Goal: Use online tool/utility

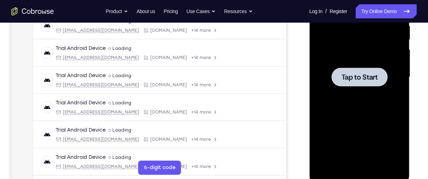
click at [361, 74] on span "Tap to Start" at bounding box center [359, 77] width 36 height 7
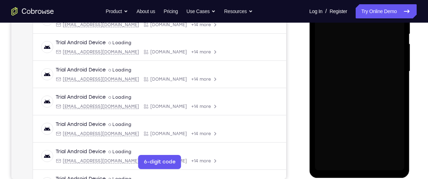
scroll to position [150, 0]
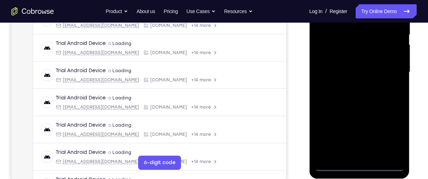
click at [359, 165] on div at bounding box center [358, 72] width 89 height 198
click at [391, 136] on div at bounding box center [358, 72] width 89 height 198
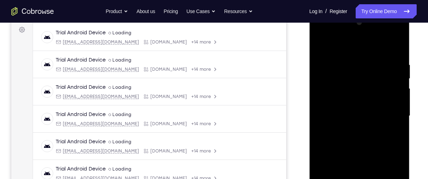
scroll to position [94, 0]
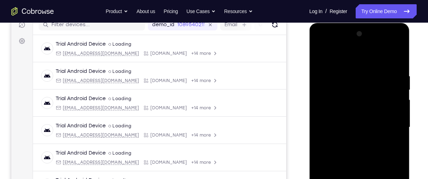
click at [348, 58] on div at bounding box center [358, 127] width 89 height 198
click at [328, 106] on div at bounding box center [358, 127] width 89 height 198
click at [354, 131] on div at bounding box center [358, 127] width 89 height 198
click at [358, 125] on div at bounding box center [358, 127] width 89 height 198
click at [359, 133] on div at bounding box center [358, 127] width 89 height 198
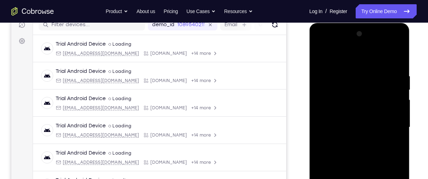
click at [391, 57] on div at bounding box center [358, 127] width 89 height 198
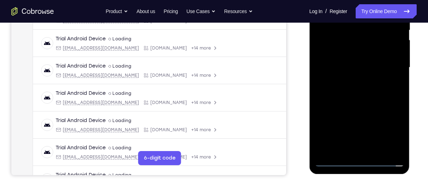
scroll to position [156, 0]
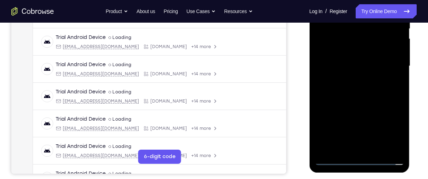
click at [372, 146] on div at bounding box center [358, 66] width 89 height 198
click at [363, 48] on div at bounding box center [358, 66] width 89 height 198
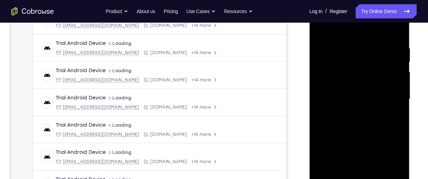
scroll to position [122, 0]
click at [320, 106] on div at bounding box center [358, 100] width 89 height 198
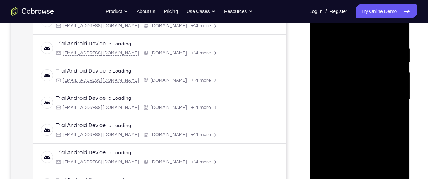
click at [320, 106] on div at bounding box center [358, 100] width 89 height 198
click at [319, 31] on div at bounding box center [358, 100] width 89 height 198
click at [339, 40] on div at bounding box center [358, 100] width 89 height 198
click at [393, 29] on div at bounding box center [358, 100] width 89 height 198
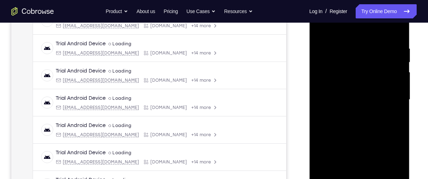
drag, startPoint x: 382, startPoint y: 140, endPoint x: 384, endPoint y: 59, distance: 81.2
click at [384, 59] on div at bounding box center [358, 100] width 89 height 198
drag, startPoint x: 365, startPoint y: 141, endPoint x: 362, endPoint y: 69, distance: 72.0
click at [362, 69] on div at bounding box center [358, 100] width 89 height 198
drag, startPoint x: 356, startPoint y: 148, endPoint x: 679, endPoint y: 17, distance: 347.6
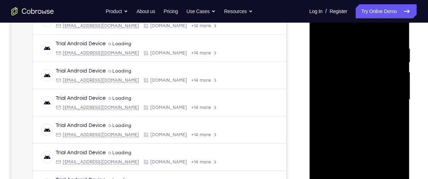
click at [370, 22] on div at bounding box center [358, 100] width 89 height 198
drag, startPoint x: 359, startPoint y: 169, endPoint x: 363, endPoint y: 59, distance: 110.3
click at [363, 59] on div at bounding box center [358, 100] width 89 height 198
drag, startPoint x: 370, startPoint y: 150, endPoint x: 363, endPoint y: 33, distance: 117.2
click at [363, 33] on div at bounding box center [358, 100] width 89 height 198
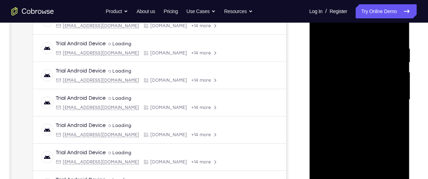
drag, startPoint x: 360, startPoint y: 148, endPoint x: 343, endPoint y: 37, distance: 112.9
click at [343, 37] on div at bounding box center [358, 100] width 89 height 198
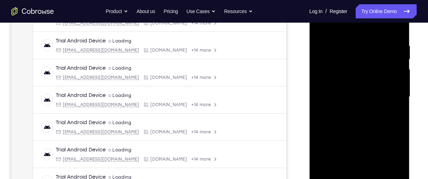
drag, startPoint x: 358, startPoint y: 148, endPoint x: 352, endPoint y: 73, distance: 74.7
click at [352, 73] on div at bounding box center [358, 97] width 89 height 198
drag, startPoint x: 372, startPoint y: 148, endPoint x: 367, endPoint y: 64, distance: 84.2
click at [367, 64] on div at bounding box center [358, 97] width 89 height 198
drag, startPoint x: 366, startPoint y: 152, endPoint x: 376, endPoint y: 57, distance: 95.8
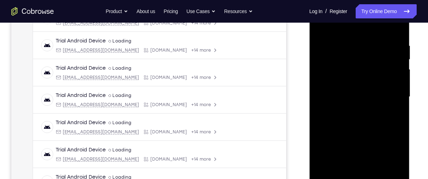
click at [376, 57] on div at bounding box center [358, 97] width 89 height 198
drag, startPoint x: 361, startPoint y: 157, endPoint x: 360, endPoint y: 72, distance: 85.1
click at [360, 72] on div at bounding box center [358, 97] width 89 height 198
drag, startPoint x: 362, startPoint y: 154, endPoint x: 367, endPoint y: 39, distance: 114.6
click at [367, 39] on div at bounding box center [358, 97] width 89 height 198
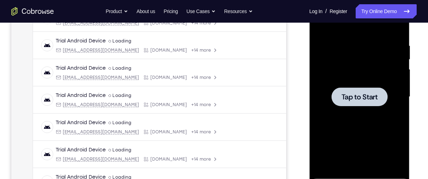
click at [350, 69] on div at bounding box center [358, 97] width 89 height 198
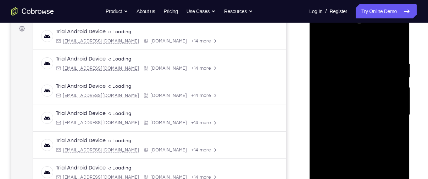
scroll to position [158, 0]
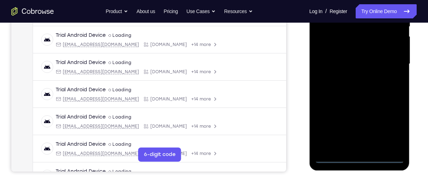
click at [356, 156] on div at bounding box center [358, 64] width 89 height 198
click at [389, 127] on div at bounding box center [358, 64] width 89 height 198
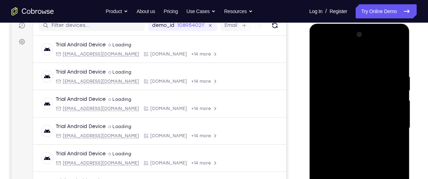
scroll to position [93, 0]
click at [350, 62] on div at bounding box center [358, 128] width 89 height 198
click at [328, 110] on div at bounding box center [358, 128] width 89 height 198
click at [358, 131] on div at bounding box center [358, 128] width 89 height 198
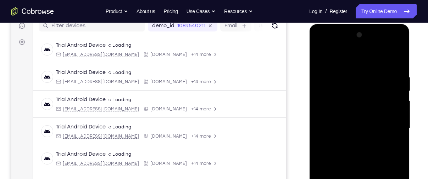
click at [358, 121] on div at bounding box center [358, 128] width 89 height 198
click at [360, 137] on div at bounding box center [358, 128] width 89 height 198
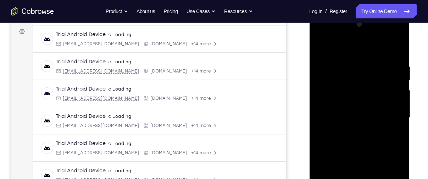
scroll to position [146, 0]
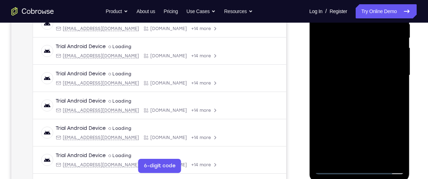
click at [362, 155] on div at bounding box center [358, 75] width 89 height 198
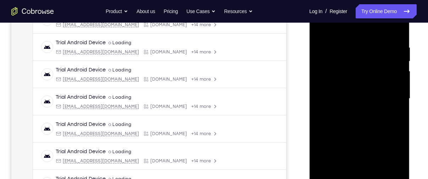
scroll to position [123, 0]
drag, startPoint x: 363, startPoint y: 152, endPoint x: 351, endPoint y: 63, distance: 90.5
click at [351, 63] on div at bounding box center [358, 99] width 89 height 198
drag, startPoint x: 357, startPoint y: 122, endPoint x: 355, endPoint y: 66, distance: 55.3
click at [355, 66] on div at bounding box center [358, 99] width 89 height 198
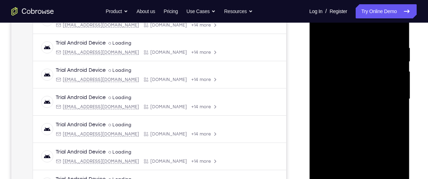
drag, startPoint x: 369, startPoint y: 163, endPoint x: 379, endPoint y: 61, distance: 102.6
click at [379, 61] on div at bounding box center [358, 99] width 89 height 198
drag, startPoint x: 380, startPoint y: 157, endPoint x: 365, endPoint y: -9, distance: 166.2
click at [365, 0] on html "Online web based iOS Simulators and Android Emulators. Run iPhone, iPad, Mobile…" at bounding box center [359, 101] width 101 height 213
drag, startPoint x: 371, startPoint y: 117, endPoint x: 367, endPoint y: 53, distance: 64.6
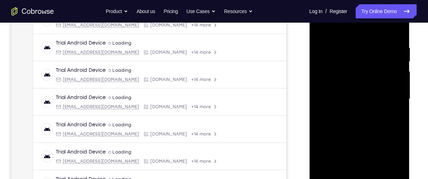
click at [367, 53] on div at bounding box center [358, 99] width 89 height 198
drag, startPoint x: 381, startPoint y: 138, endPoint x: 379, endPoint y: 65, distance: 73.0
click at [379, 65] on div at bounding box center [358, 99] width 89 height 198
drag, startPoint x: 378, startPoint y: 106, endPoint x: 393, endPoint y: 24, distance: 83.6
click at [393, 24] on div at bounding box center [358, 99] width 89 height 198
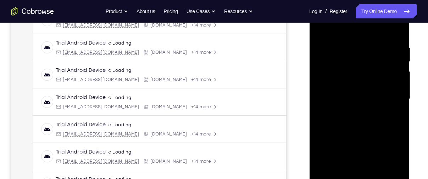
drag, startPoint x: 375, startPoint y: 108, endPoint x: 375, endPoint y: 44, distance: 64.1
click at [375, 44] on div at bounding box center [358, 99] width 89 height 198
drag, startPoint x: 375, startPoint y: 130, endPoint x: 379, endPoint y: 66, distance: 64.0
click at [379, 66] on div at bounding box center [358, 99] width 89 height 198
click at [328, 56] on div at bounding box center [358, 99] width 89 height 198
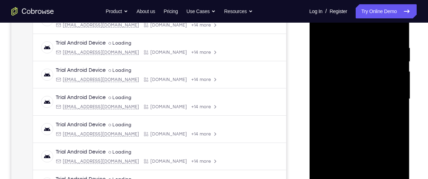
drag, startPoint x: 361, startPoint y: 116, endPoint x: 355, endPoint y: 53, distance: 63.3
click at [355, 53] on div at bounding box center [358, 99] width 89 height 198
drag, startPoint x: 363, startPoint y: 122, endPoint x: 367, endPoint y: 39, distance: 83.4
click at [367, 39] on div at bounding box center [358, 99] width 89 height 198
drag, startPoint x: 372, startPoint y: 130, endPoint x: 372, endPoint y: 52, distance: 77.6
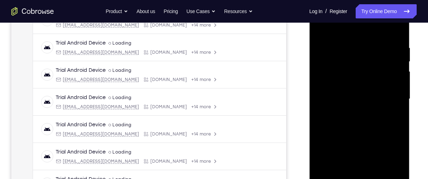
click at [372, 52] on div at bounding box center [358, 99] width 89 height 198
drag, startPoint x: 372, startPoint y: 144, endPoint x: 367, endPoint y: 58, distance: 86.3
click at [367, 58] on div at bounding box center [358, 99] width 89 height 198
drag, startPoint x: 370, startPoint y: 56, endPoint x: 369, endPoint y: 133, distance: 76.9
click at [369, 133] on div at bounding box center [358, 99] width 89 height 198
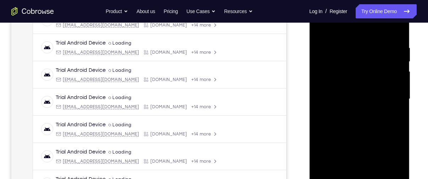
click at [382, 67] on div at bounding box center [358, 99] width 89 height 198
drag, startPoint x: 367, startPoint y: 128, endPoint x: 364, endPoint y: 32, distance: 95.4
click at [364, 32] on div at bounding box center [358, 99] width 89 height 198
drag, startPoint x: 365, startPoint y: 139, endPoint x: 363, endPoint y: 28, distance: 111.6
click at [363, 28] on div at bounding box center [358, 99] width 89 height 198
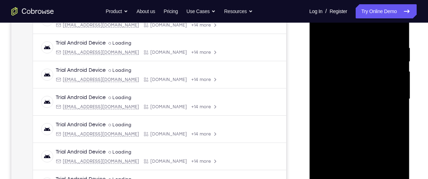
drag, startPoint x: 365, startPoint y: 114, endPoint x: 367, endPoint y: 78, distance: 36.2
click at [367, 78] on div at bounding box center [358, 99] width 89 height 198
drag, startPoint x: 363, startPoint y: 131, endPoint x: 365, endPoint y: 27, distance: 103.8
click at [365, 27] on div at bounding box center [358, 99] width 89 height 198
drag, startPoint x: 362, startPoint y: 107, endPoint x: 361, endPoint y: 33, distance: 74.4
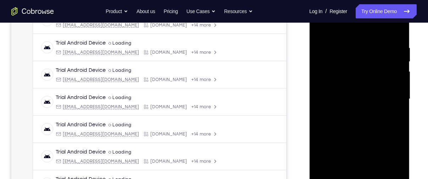
click at [361, 33] on div at bounding box center [358, 99] width 89 height 198
drag, startPoint x: 359, startPoint y: 117, endPoint x: 363, endPoint y: 57, distance: 60.0
click at [363, 57] on div at bounding box center [358, 99] width 89 height 198
drag, startPoint x: 364, startPoint y: 117, endPoint x: 367, endPoint y: 78, distance: 38.4
click at [367, 78] on div at bounding box center [358, 99] width 89 height 198
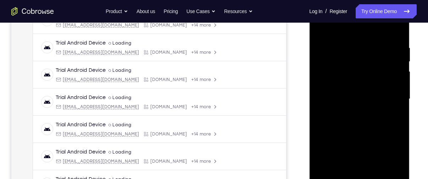
drag, startPoint x: 362, startPoint y: 118, endPoint x: 689, endPoint y: 11, distance: 343.8
click at [380, 16] on div at bounding box center [358, 99] width 89 height 198
drag, startPoint x: 364, startPoint y: 132, endPoint x: 374, endPoint y: 36, distance: 96.9
click at [374, 36] on div at bounding box center [358, 99] width 89 height 198
drag, startPoint x: 367, startPoint y: 134, endPoint x: 371, endPoint y: 66, distance: 67.8
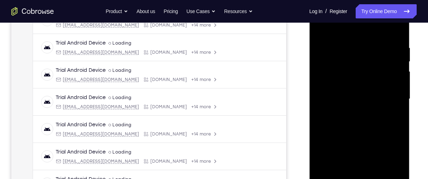
click at [371, 66] on div at bounding box center [358, 99] width 89 height 198
drag, startPoint x: 368, startPoint y: 125, endPoint x: 371, endPoint y: 61, distance: 64.6
click at [371, 61] on div at bounding box center [358, 99] width 89 height 198
drag, startPoint x: 367, startPoint y: 121, endPoint x: 372, endPoint y: 54, distance: 67.6
click at [372, 54] on div at bounding box center [358, 99] width 89 height 198
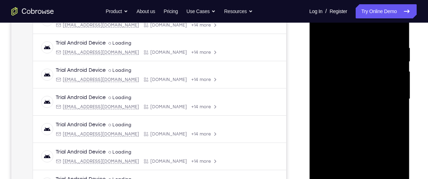
drag, startPoint x: 358, startPoint y: 132, endPoint x: 359, endPoint y: 95, distance: 36.9
click at [359, 95] on div at bounding box center [358, 99] width 89 height 198
drag, startPoint x: 358, startPoint y: 108, endPoint x: 363, endPoint y: 59, distance: 49.2
click at [363, 59] on div at bounding box center [358, 99] width 89 height 198
drag, startPoint x: 358, startPoint y: 122, endPoint x: 359, endPoint y: 77, distance: 44.3
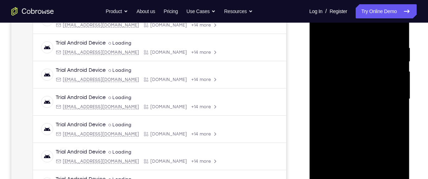
click at [359, 77] on div at bounding box center [358, 99] width 89 height 198
drag, startPoint x: 359, startPoint y: 123, endPoint x: 363, endPoint y: 36, distance: 86.5
click at [363, 36] on div at bounding box center [358, 99] width 89 height 198
drag, startPoint x: 364, startPoint y: 131, endPoint x: 683, endPoint y: 13, distance: 340.1
click at [374, 19] on div at bounding box center [358, 99] width 89 height 198
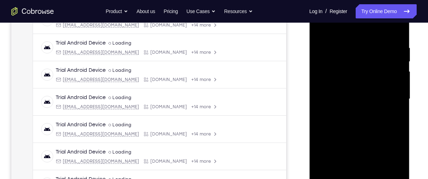
drag, startPoint x: 370, startPoint y: 120, endPoint x: 369, endPoint y: 87, distance: 33.0
click at [369, 87] on div at bounding box center [358, 99] width 89 height 198
drag, startPoint x: 367, startPoint y: 128, endPoint x: 372, endPoint y: 29, distance: 99.0
click at [372, 29] on div at bounding box center [358, 99] width 89 height 198
drag, startPoint x: 366, startPoint y: 121, endPoint x: 367, endPoint y: 79, distance: 41.5
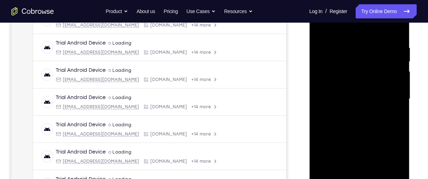
click at [367, 79] on div at bounding box center [358, 99] width 89 height 198
click at [346, 50] on div at bounding box center [358, 99] width 89 height 198
drag, startPoint x: 352, startPoint y: 118, endPoint x: 354, endPoint y: 73, distance: 45.1
click at [354, 73] on div at bounding box center [358, 99] width 89 height 198
drag, startPoint x: 359, startPoint y: 125, endPoint x: 360, endPoint y: 28, distance: 97.1
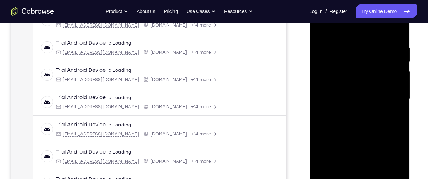
click at [360, 28] on div at bounding box center [358, 99] width 89 height 198
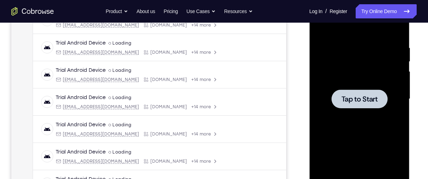
click at [350, 98] on span "Tap to Start" at bounding box center [359, 99] width 36 height 7
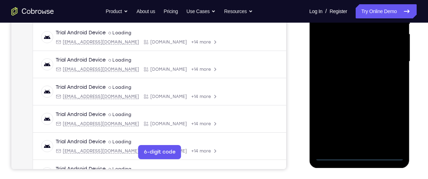
scroll to position [200, 0]
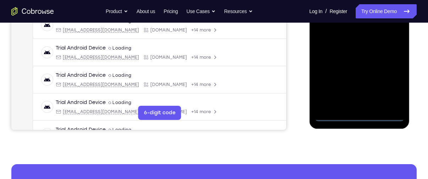
click at [360, 116] on div at bounding box center [358, 22] width 89 height 198
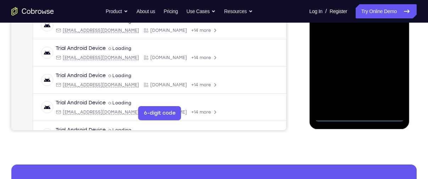
scroll to position [162, 0]
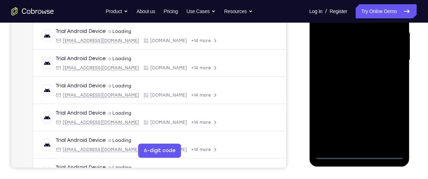
click at [392, 121] on div at bounding box center [358, 60] width 89 height 198
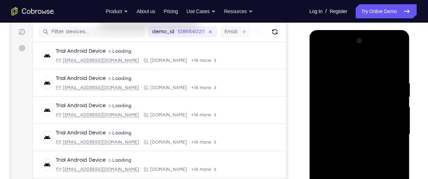
scroll to position [87, 0]
click at [358, 67] on div at bounding box center [358, 135] width 89 height 198
click at [331, 113] on div at bounding box center [358, 135] width 89 height 198
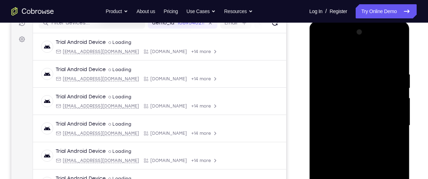
scroll to position [95, 0]
click at [344, 131] on div at bounding box center [358, 126] width 89 height 198
click at [344, 120] on div at bounding box center [358, 126] width 89 height 198
click at [351, 136] on div at bounding box center [358, 126] width 89 height 198
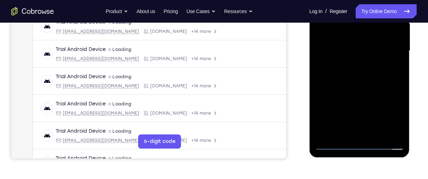
scroll to position [171, 0]
click at [380, 131] on div at bounding box center [358, 50] width 89 height 198
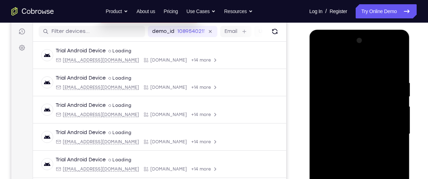
scroll to position [106, 0]
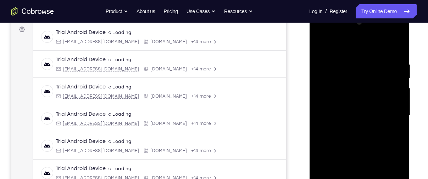
drag, startPoint x: 342, startPoint y: 98, endPoint x: 395, endPoint y: 96, distance: 53.6
click at [395, 96] on div at bounding box center [358, 116] width 89 height 198
drag, startPoint x: 337, startPoint y: 105, endPoint x: 396, endPoint y: 99, distance: 58.8
click at [396, 99] on div at bounding box center [358, 116] width 89 height 198
drag, startPoint x: 331, startPoint y: 104, endPoint x: 386, endPoint y: 101, distance: 55.4
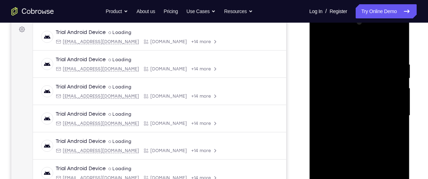
click at [386, 101] on div at bounding box center [358, 116] width 89 height 198
drag, startPoint x: 327, startPoint y: 103, endPoint x: 388, endPoint y: 103, distance: 60.6
click at [388, 103] on div at bounding box center [358, 116] width 89 height 198
drag, startPoint x: 326, startPoint y: 102, endPoint x: 322, endPoint y: 101, distance: 3.8
click at [322, 101] on div at bounding box center [358, 116] width 89 height 198
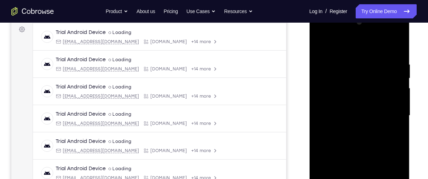
click at [378, 91] on div at bounding box center [358, 116] width 89 height 198
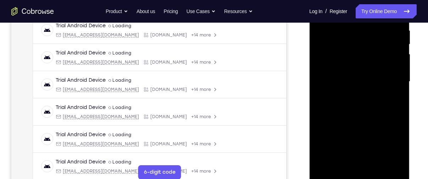
scroll to position [125, 0]
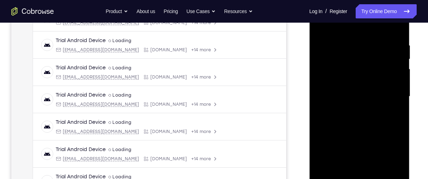
click at [319, 30] on div at bounding box center [358, 97] width 89 height 198
drag, startPoint x: 333, startPoint y: 87, endPoint x: 375, endPoint y: 86, distance: 42.5
click at [375, 86] on div at bounding box center [358, 97] width 89 height 198
click at [366, 85] on div at bounding box center [358, 97] width 89 height 198
click at [398, 29] on div at bounding box center [358, 97] width 89 height 198
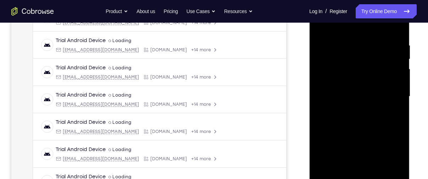
click at [399, 24] on div at bounding box center [358, 97] width 89 height 198
click at [321, 29] on div at bounding box center [358, 97] width 89 height 198
drag, startPoint x: 327, startPoint y: 84, endPoint x: 384, endPoint y: 80, distance: 57.5
click at [384, 80] on div at bounding box center [358, 97] width 89 height 198
click at [364, 90] on div at bounding box center [358, 97] width 89 height 198
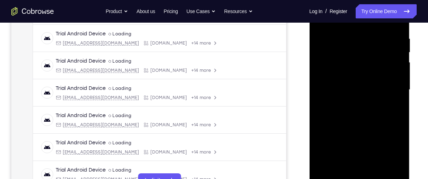
scroll to position [114, 0]
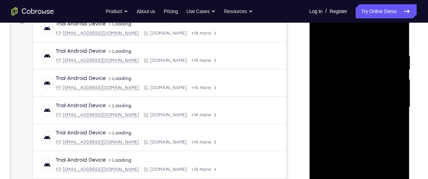
click at [320, 39] on div at bounding box center [358, 107] width 89 height 198
drag, startPoint x: 330, startPoint y: 95, endPoint x: 389, endPoint y: 93, distance: 58.9
click at [389, 93] on div at bounding box center [358, 107] width 89 height 198
drag, startPoint x: 370, startPoint y: 131, endPoint x: 374, endPoint y: 72, distance: 58.6
click at [374, 72] on div at bounding box center [358, 107] width 89 height 198
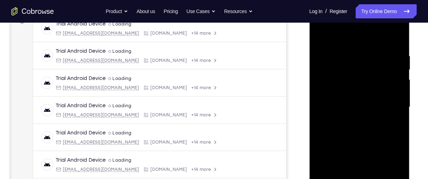
drag, startPoint x: 367, startPoint y: 120, endPoint x: 374, endPoint y: 74, distance: 45.9
click at [374, 74] on div at bounding box center [358, 107] width 89 height 198
drag, startPoint x: 360, startPoint y: 113, endPoint x: 369, endPoint y: 29, distance: 84.1
click at [369, 29] on div at bounding box center [358, 107] width 89 height 198
drag, startPoint x: 363, startPoint y: 134, endPoint x: 366, endPoint y: 57, distance: 77.0
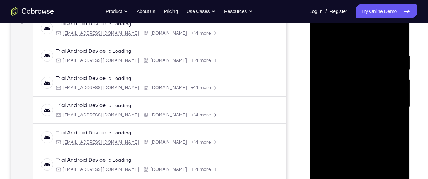
click at [366, 57] on div at bounding box center [358, 107] width 89 height 198
drag, startPoint x: 358, startPoint y: 122, endPoint x: 360, endPoint y: 55, distance: 67.7
click at [360, 55] on div at bounding box center [358, 107] width 89 height 198
drag, startPoint x: 343, startPoint y: 92, endPoint x: 343, endPoint y: 10, distance: 82.2
click at [343, 10] on div at bounding box center [358, 107] width 89 height 198
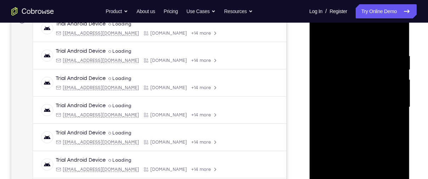
drag, startPoint x: 344, startPoint y: 118, endPoint x: 352, endPoint y: 53, distance: 65.7
click at [352, 53] on div at bounding box center [358, 107] width 89 height 198
drag, startPoint x: 359, startPoint y: 132, endPoint x: 363, endPoint y: 79, distance: 52.6
click at [363, 79] on div at bounding box center [358, 107] width 89 height 198
drag, startPoint x: 356, startPoint y: 134, endPoint x: 361, endPoint y: 58, distance: 76.4
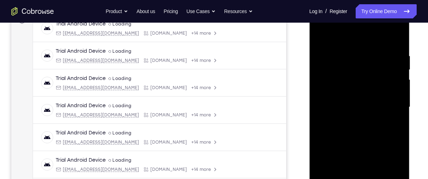
click at [361, 58] on div at bounding box center [358, 107] width 89 height 198
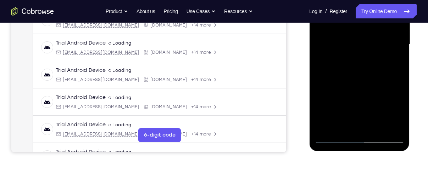
scroll to position [137, 0]
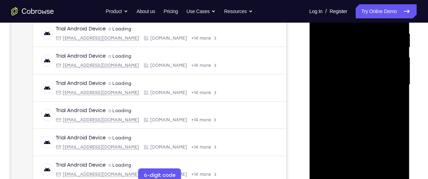
drag, startPoint x: 361, startPoint y: 125, endPoint x: 367, endPoint y: 27, distance: 98.7
click at [367, 27] on div at bounding box center [358, 85] width 89 height 198
drag, startPoint x: 364, startPoint y: 125, endPoint x: 369, endPoint y: 47, distance: 77.4
click at [369, 47] on div at bounding box center [358, 85] width 89 height 198
drag, startPoint x: 354, startPoint y: 126, endPoint x: 368, endPoint y: 32, distance: 95.3
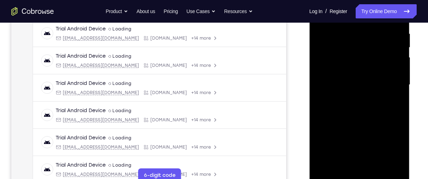
click at [368, 32] on div at bounding box center [358, 85] width 89 height 198
drag, startPoint x: 351, startPoint y: 146, endPoint x: 367, endPoint y: 41, distance: 105.9
click at [367, 41] on div at bounding box center [358, 85] width 89 height 198
drag, startPoint x: 367, startPoint y: 134, endPoint x: 377, endPoint y: 59, distance: 75.8
click at [377, 59] on div at bounding box center [358, 85] width 89 height 198
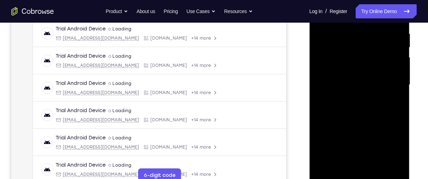
drag, startPoint x: 361, startPoint y: 137, endPoint x: 375, endPoint y: 68, distance: 70.4
click at [375, 68] on div at bounding box center [358, 85] width 89 height 198
click at [344, 98] on div at bounding box center [358, 85] width 89 height 198
drag, startPoint x: 345, startPoint y: 134, endPoint x: 338, endPoint y: 67, distance: 67.6
click at [338, 67] on div at bounding box center [358, 85] width 89 height 198
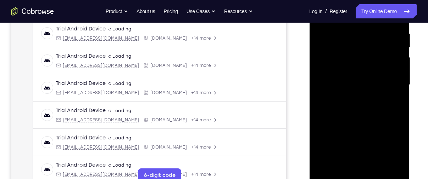
drag, startPoint x: 356, startPoint y: 131, endPoint x: 353, endPoint y: 66, distance: 65.3
click at [353, 66] on div at bounding box center [358, 85] width 89 height 198
click at [378, 88] on div at bounding box center [358, 85] width 89 height 198
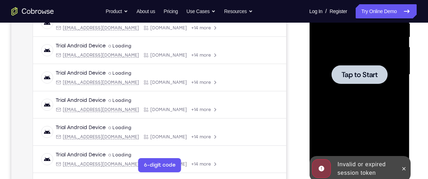
scroll to position [160, 0]
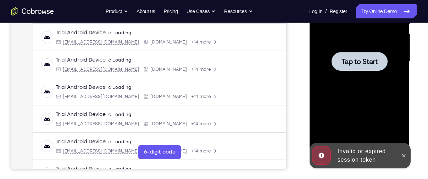
click at [357, 65] on span "Tap to Start" at bounding box center [359, 61] width 36 height 7
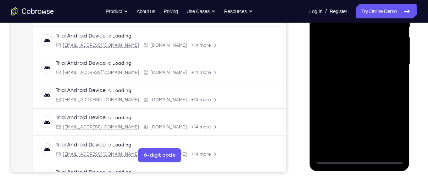
scroll to position [157, 0]
click at [358, 156] on div at bounding box center [358, 64] width 89 height 198
click at [360, 161] on div at bounding box center [358, 64] width 89 height 198
click at [391, 128] on div at bounding box center [358, 64] width 89 height 198
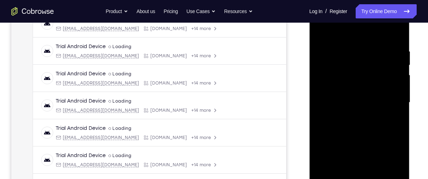
scroll to position [117, 0]
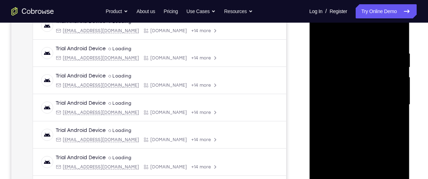
click at [336, 36] on div at bounding box center [358, 105] width 89 height 198
click at [331, 83] on div at bounding box center [358, 105] width 89 height 198
click at [343, 101] on div at bounding box center [358, 105] width 89 height 198
click at [346, 95] on div at bounding box center [358, 105] width 89 height 198
click at [359, 111] on div at bounding box center [358, 105] width 89 height 198
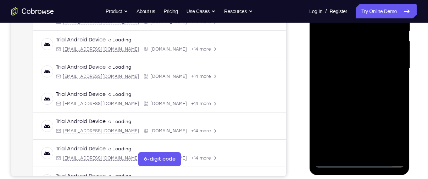
scroll to position [154, 0]
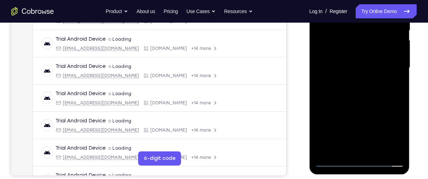
click at [352, 148] on div at bounding box center [358, 68] width 89 height 198
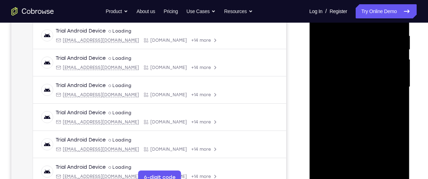
scroll to position [134, 0]
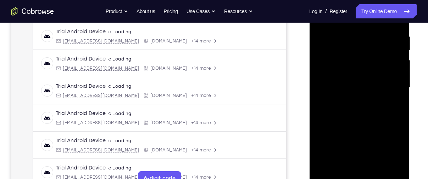
click at [338, 27] on div at bounding box center [358, 88] width 89 height 198
click at [398, 28] on div at bounding box center [358, 88] width 89 height 198
click at [370, 71] on div at bounding box center [358, 88] width 89 height 198
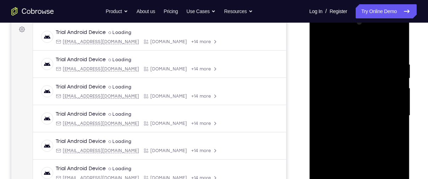
click at [320, 120] on div at bounding box center [358, 116] width 89 height 198
click at [319, 49] on div at bounding box center [358, 116] width 89 height 198
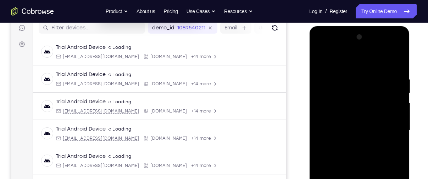
scroll to position [90, 0]
click at [319, 67] on div at bounding box center [358, 131] width 89 height 198
click at [319, 64] on div at bounding box center [358, 131] width 89 height 198
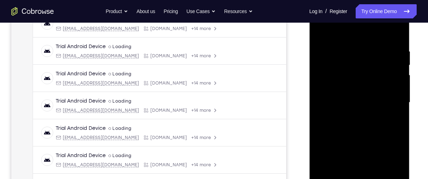
scroll to position [118, 0]
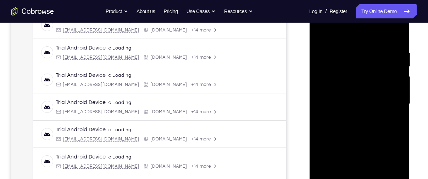
click at [396, 33] on div at bounding box center [358, 104] width 89 height 198
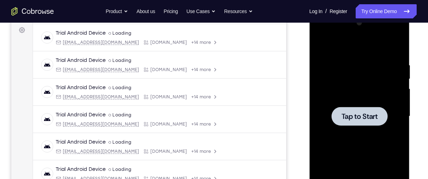
scroll to position [103, 0]
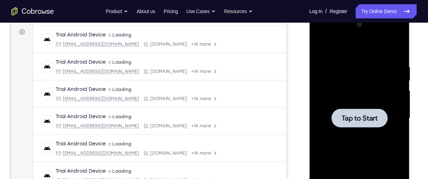
click at [352, 121] on span "Tap to Start" at bounding box center [359, 118] width 36 height 7
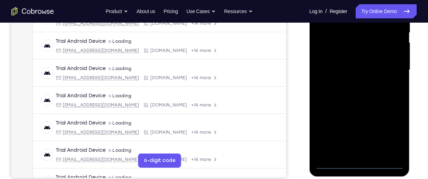
scroll to position [164, 0]
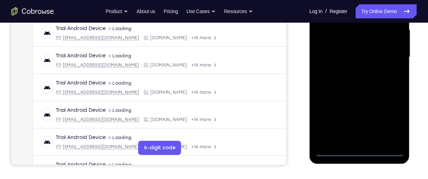
click at [357, 151] on div at bounding box center [358, 57] width 89 height 198
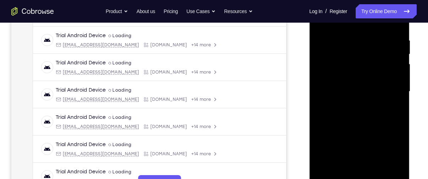
scroll to position [130, 0]
click at [390, 152] on div at bounding box center [358, 92] width 89 height 198
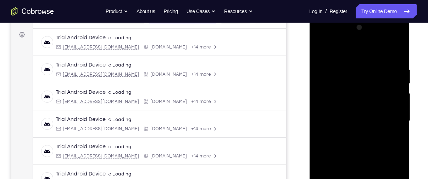
click at [337, 50] on div at bounding box center [358, 121] width 89 height 198
click at [331, 100] on div at bounding box center [358, 121] width 89 height 198
click at [346, 119] on div at bounding box center [358, 121] width 89 height 198
click at [344, 115] on div at bounding box center [358, 121] width 89 height 198
click at [350, 129] on div at bounding box center [358, 121] width 89 height 198
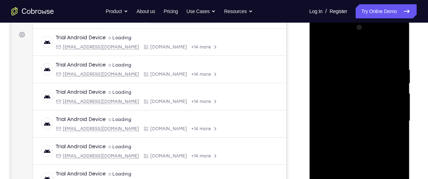
click at [391, 49] on div at bounding box center [358, 121] width 89 height 198
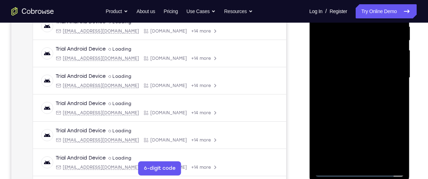
click at [362, 161] on div at bounding box center [358, 78] width 89 height 198
click at [337, 110] on div at bounding box center [358, 78] width 89 height 198
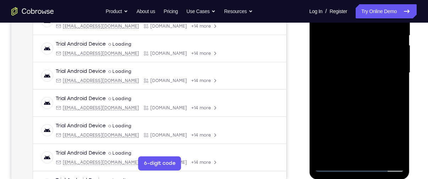
drag, startPoint x: 358, startPoint y: 111, endPoint x: 354, endPoint y: 74, distance: 36.3
click at [354, 74] on div at bounding box center [358, 73] width 89 height 198
drag, startPoint x: 359, startPoint y: 126, endPoint x: 361, endPoint y: 92, distance: 34.1
click at [361, 92] on div at bounding box center [358, 73] width 89 height 198
drag, startPoint x: 362, startPoint y: 137, endPoint x: 359, endPoint y: 39, distance: 98.6
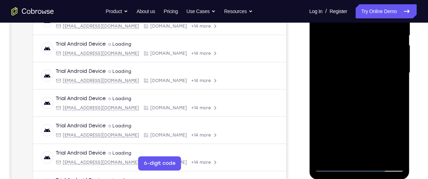
click at [359, 39] on div at bounding box center [358, 73] width 89 height 198
drag, startPoint x: 365, startPoint y: 120, endPoint x: 365, endPoint y: 42, distance: 78.3
click at [365, 42] on div at bounding box center [358, 73] width 89 height 198
drag, startPoint x: 363, startPoint y: 125, endPoint x: 362, endPoint y: 40, distance: 85.1
click at [362, 40] on div at bounding box center [358, 73] width 89 height 198
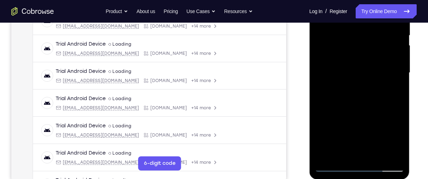
drag, startPoint x: 369, startPoint y: 131, endPoint x: 371, endPoint y: 39, distance: 92.5
click at [371, 39] on div at bounding box center [358, 73] width 89 height 198
drag, startPoint x: 366, startPoint y: 124, endPoint x: 366, endPoint y: 42, distance: 81.9
click at [366, 42] on div at bounding box center [358, 73] width 89 height 198
drag, startPoint x: 365, startPoint y: 127, endPoint x: 366, endPoint y: 65, distance: 61.7
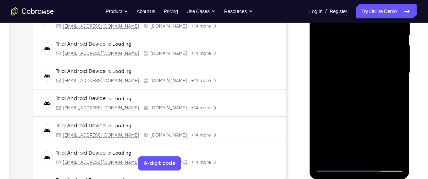
click at [366, 65] on div at bounding box center [358, 73] width 89 height 198
drag, startPoint x: 369, startPoint y: 137, endPoint x: 365, endPoint y: 27, distance: 109.9
click at [365, 27] on div at bounding box center [358, 73] width 89 height 198
drag, startPoint x: 370, startPoint y: 130, endPoint x: 368, endPoint y: 44, distance: 86.1
click at [368, 44] on div at bounding box center [358, 73] width 89 height 198
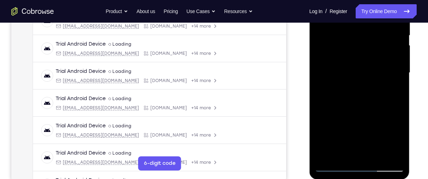
drag, startPoint x: 361, startPoint y: 140, endPoint x: 359, endPoint y: 58, distance: 81.5
click at [359, 58] on div at bounding box center [358, 73] width 89 height 198
drag, startPoint x: 359, startPoint y: 137, endPoint x: 358, endPoint y: 51, distance: 86.5
click at [358, 51] on div at bounding box center [358, 73] width 89 height 198
click at [364, 141] on div at bounding box center [358, 73] width 89 height 198
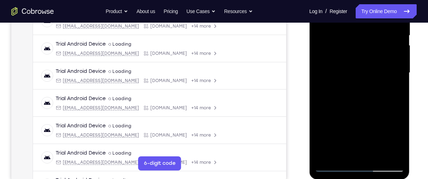
click at [355, 63] on div at bounding box center [358, 73] width 89 height 198
drag, startPoint x: 366, startPoint y: 57, endPoint x: 372, endPoint y: 139, distance: 81.4
click at [372, 139] on div at bounding box center [358, 73] width 89 height 198
click at [365, 68] on div at bounding box center [358, 73] width 89 height 198
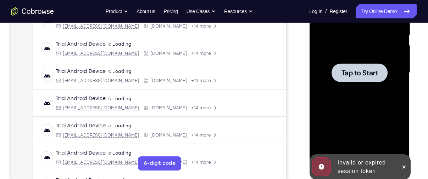
drag, startPoint x: 365, startPoint y: 68, endPoint x: 371, endPoint y: 141, distance: 73.6
click at [364, 71] on span "Tap to Start" at bounding box center [359, 72] width 36 height 7
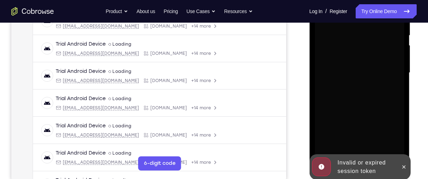
scroll to position [185, 0]
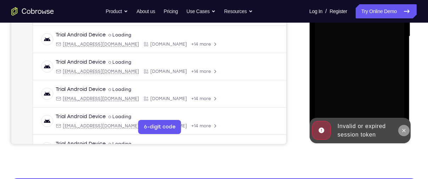
click at [404, 129] on icon at bounding box center [403, 131] width 6 height 6
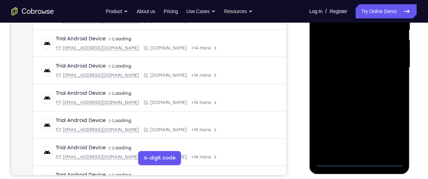
scroll to position [157, 0]
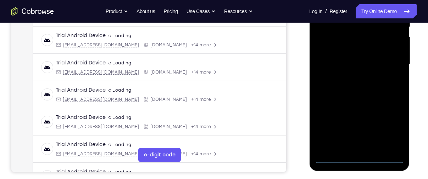
click at [361, 161] on div at bounding box center [358, 64] width 89 height 198
click at [388, 124] on div at bounding box center [358, 64] width 89 height 198
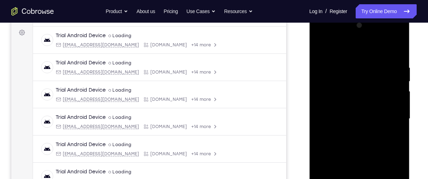
scroll to position [97, 0]
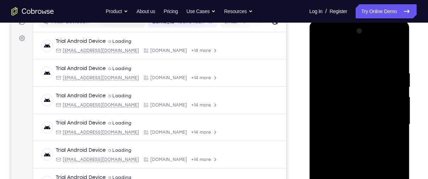
click at [333, 53] on div at bounding box center [358, 125] width 89 height 198
click at [333, 104] on div at bounding box center [358, 125] width 89 height 198
click at [337, 125] on div at bounding box center [358, 125] width 89 height 198
click at [339, 122] on div at bounding box center [358, 125] width 89 height 198
click at [349, 133] on div at bounding box center [358, 125] width 89 height 198
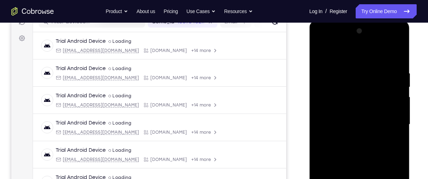
click at [391, 59] on div at bounding box center [358, 125] width 89 height 198
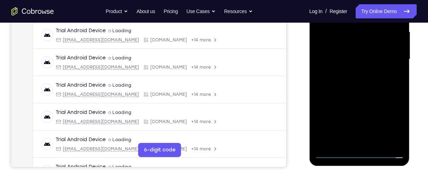
scroll to position [173, 0]
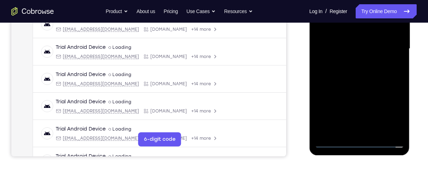
click at [354, 131] on div at bounding box center [358, 49] width 89 height 198
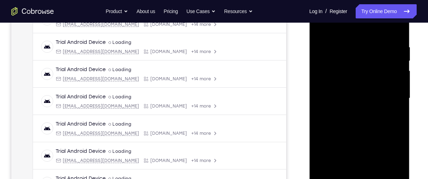
scroll to position [96, 0]
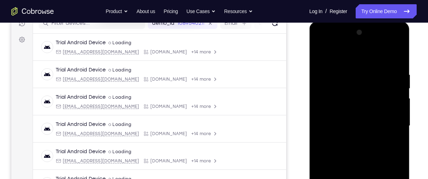
drag, startPoint x: 358, startPoint y: 151, endPoint x: 353, endPoint y: 44, distance: 106.8
click at [353, 44] on div at bounding box center [358, 126] width 89 height 198
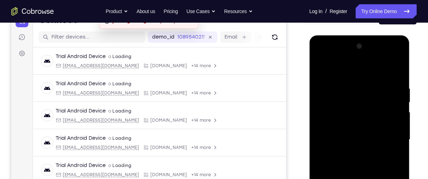
drag, startPoint x: 366, startPoint y: 123, endPoint x: 355, endPoint y: 67, distance: 57.0
click at [355, 67] on div at bounding box center [358, 140] width 89 height 198
drag, startPoint x: 363, startPoint y: 113, endPoint x: 361, endPoint y: 64, distance: 48.9
click at [361, 64] on div at bounding box center [358, 140] width 89 height 198
drag, startPoint x: 369, startPoint y: 136, endPoint x: 367, endPoint y: 73, distance: 63.5
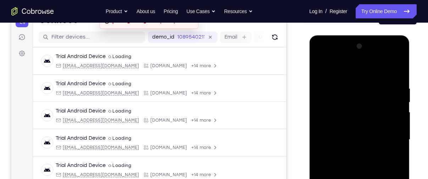
click at [367, 73] on div at bounding box center [358, 140] width 89 height 198
drag, startPoint x: 369, startPoint y: 147, endPoint x: 370, endPoint y: 66, distance: 80.8
click at [370, 66] on div at bounding box center [358, 140] width 89 height 198
drag, startPoint x: 365, startPoint y: 154, endPoint x: 366, endPoint y: 65, distance: 89.3
click at [366, 65] on div at bounding box center [358, 140] width 89 height 198
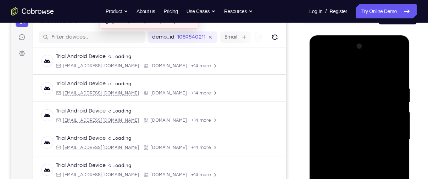
drag, startPoint x: 369, startPoint y: 132, endPoint x: 367, endPoint y: 103, distance: 29.1
click at [367, 103] on div at bounding box center [358, 140] width 89 height 198
drag, startPoint x: 366, startPoint y: 128, endPoint x: 365, endPoint y: 70, distance: 58.5
click at [365, 70] on div at bounding box center [358, 140] width 89 height 198
drag, startPoint x: 362, startPoint y: 120, endPoint x: 360, endPoint y: 71, distance: 50.0
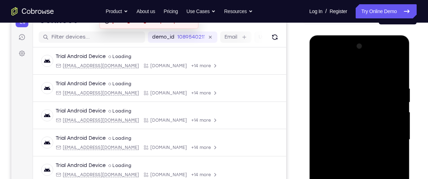
click at [360, 71] on div at bounding box center [358, 140] width 89 height 198
drag, startPoint x: 361, startPoint y: 140, endPoint x: 360, endPoint y: 77, distance: 63.1
click at [360, 77] on div at bounding box center [358, 140] width 89 height 198
drag, startPoint x: 358, startPoint y: 137, endPoint x: 358, endPoint y: 71, distance: 66.3
click at [358, 71] on div at bounding box center [358, 140] width 89 height 198
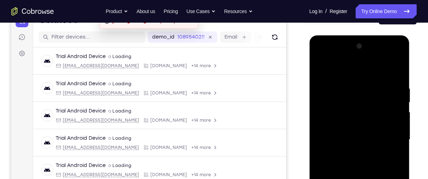
drag, startPoint x: 356, startPoint y: 148, endPoint x: 354, endPoint y: 66, distance: 81.9
click at [354, 66] on div at bounding box center [358, 140] width 89 height 198
click at [329, 88] on div at bounding box center [358, 140] width 89 height 198
drag, startPoint x: 358, startPoint y: 150, endPoint x: 356, endPoint y: 89, distance: 61.0
click at [356, 89] on div at bounding box center [358, 140] width 89 height 198
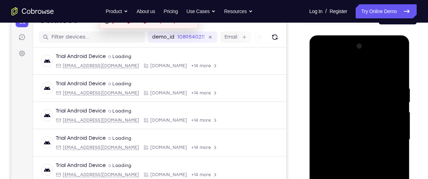
click at [399, 67] on div at bounding box center [358, 140] width 89 height 198
drag, startPoint x: 368, startPoint y: 140, endPoint x: 368, endPoint y: 75, distance: 65.6
click at [368, 75] on div at bounding box center [358, 140] width 89 height 198
drag, startPoint x: 363, startPoint y: 139, endPoint x: 369, endPoint y: 75, distance: 64.7
click at [369, 75] on div at bounding box center [358, 140] width 89 height 198
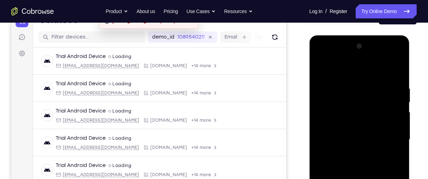
drag, startPoint x: 360, startPoint y: 134, endPoint x: 360, endPoint y: 89, distance: 44.3
click at [360, 89] on div at bounding box center [358, 140] width 89 height 198
drag, startPoint x: 360, startPoint y: 134, endPoint x: 360, endPoint y: 101, distance: 33.3
click at [360, 101] on div at bounding box center [358, 140] width 89 height 198
drag, startPoint x: 356, startPoint y: 126, endPoint x: 354, endPoint y: 67, distance: 58.5
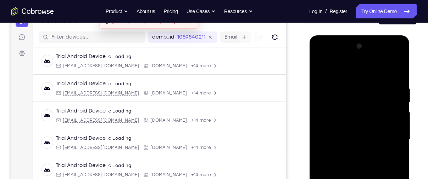
click at [354, 67] on div at bounding box center [358, 140] width 89 height 198
drag, startPoint x: 360, startPoint y: 144, endPoint x: 358, endPoint y: 69, distance: 75.1
click at [358, 69] on div at bounding box center [358, 140] width 89 height 198
drag, startPoint x: 360, startPoint y: 146, endPoint x: 358, endPoint y: 67, distance: 79.4
click at [358, 67] on div at bounding box center [358, 140] width 89 height 198
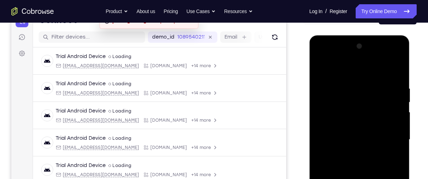
drag, startPoint x: 344, startPoint y: 150, endPoint x: 337, endPoint y: 56, distance: 94.2
click at [337, 56] on div at bounding box center [358, 140] width 89 height 198
drag, startPoint x: 355, startPoint y: 141, endPoint x: 354, endPoint y: 95, distance: 46.1
click at [354, 95] on div at bounding box center [358, 140] width 89 height 198
drag, startPoint x: 353, startPoint y: 135, endPoint x: 354, endPoint y: 80, distance: 54.9
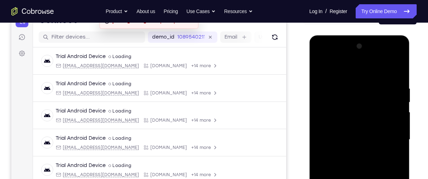
click at [354, 80] on div at bounding box center [358, 140] width 89 height 198
drag, startPoint x: 356, startPoint y: 127, endPoint x: 355, endPoint y: 66, distance: 60.6
click at [355, 66] on div at bounding box center [358, 140] width 89 height 198
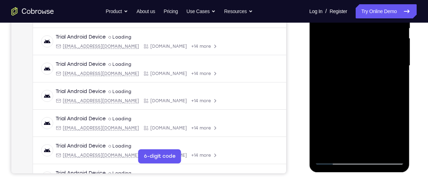
scroll to position [99, 0]
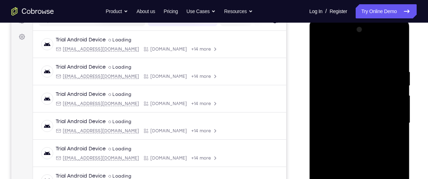
drag, startPoint x: 358, startPoint y: 151, endPoint x: 349, endPoint y: 84, distance: 67.5
click at [349, 84] on div at bounding box center [358, 123] width 89 height 198
drag, startPoint x: 359, startPoint y: 153, endPoint x: 358, endPoint y: 50, distance: 102.4
click at [358, 50] on div at bounding box center [358, 123] width 89 height 198
drag, startPoint x: 361, startPoint y: 157, endPoint x: 358, endPoint y: 89, distance: 67.4
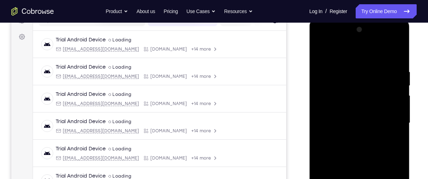
click at [358, 89] on div at bounding box center [358, 123] width 89 height 198
drag, startPoint x: 362, startPoint y: 152, endPoint x: 361, endPoint y: 73, distance: 79.7
click at [361, 73] on div at bounding box center [358, 123] width 89 height 198
drag, startPoint x: 361, startPoint y: 164, endPoint x: 358, endPoint y: 67, distance: 97.5
click at [358, 67] on div at bounding box center [358, 123] width 89 height 198
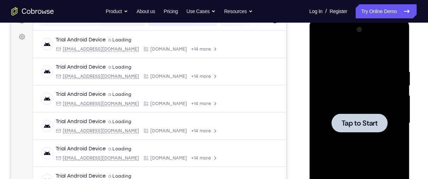
click at [359, 65] on div at bounding box center [358, 123] width 89 height 198
click at [348, 118] on div at bounding box center [359, 123] width 56 height 19
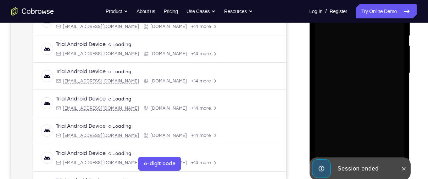
scroll to position [149, 0]
click at [403, 168] on icon at bounding box center [403, 168] width 3 height 3
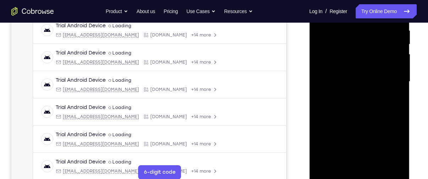
scroll to position [165, 0]
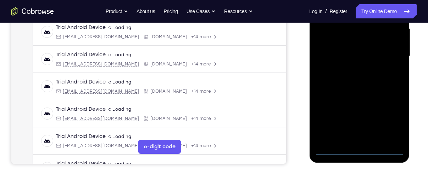
click at [359, 149] on div at bounding box center [358, 56] width 89 height 198
click at [389, 114] on div at bounding box center [358, 56] width 89 height 198
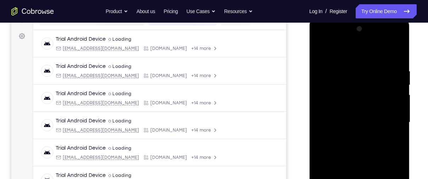
scroll to position [99, 0]
click at [346, 52] on div at bounding box center [358, 123] width 89 height 198
click at [330, 100] on div at bounding box center [358, 123] width 89 height 198
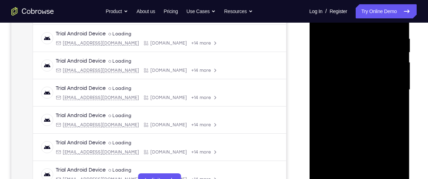
scroll to position [133, 0]
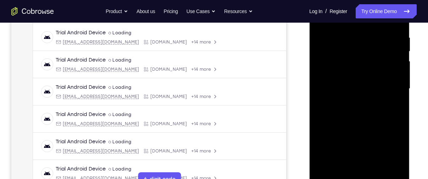
click at [349, 169] on div at bounding box center [358, 89] width 89 height 198
click at [352, 86] on div at bounding box center [358, 89] width 89 height 198
click at [352, 76] on div at bounding box center [358, 89] width 89 height 198
click at [358, 91] on div at bounding box center [358, 89] width 89 height 198
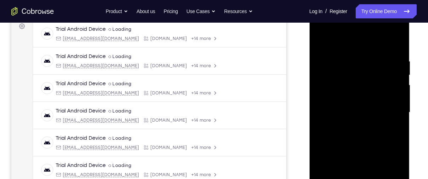
scroll to position [109, 0]
click at [390, 43] on div at bounding box center [358, 113] width 89 height 198
